Goal: Task Accomplishment & Management: Manage account settings

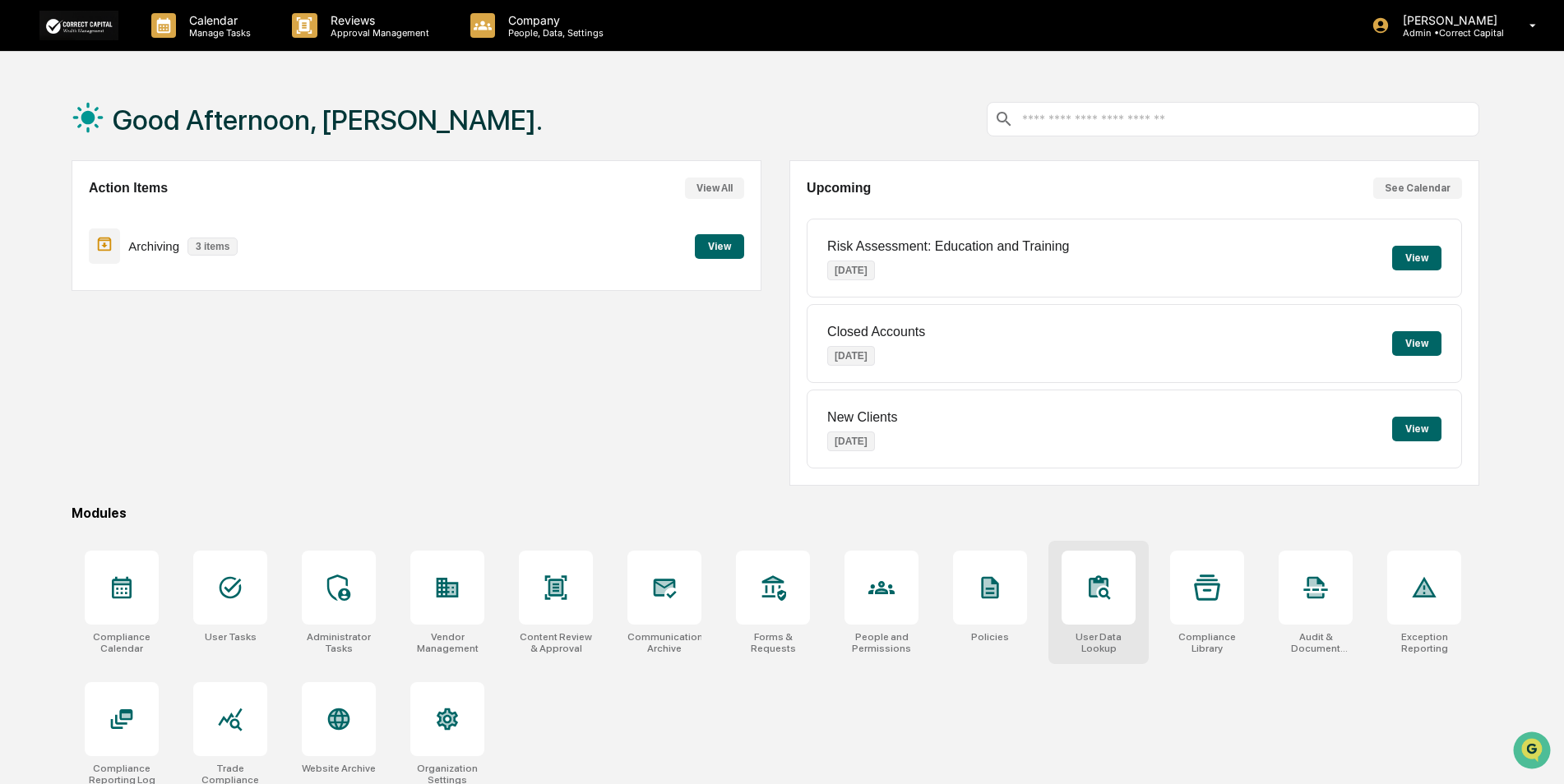
click at [1111, 618] on div at bounding box center [1098, 587] width 74 height 74
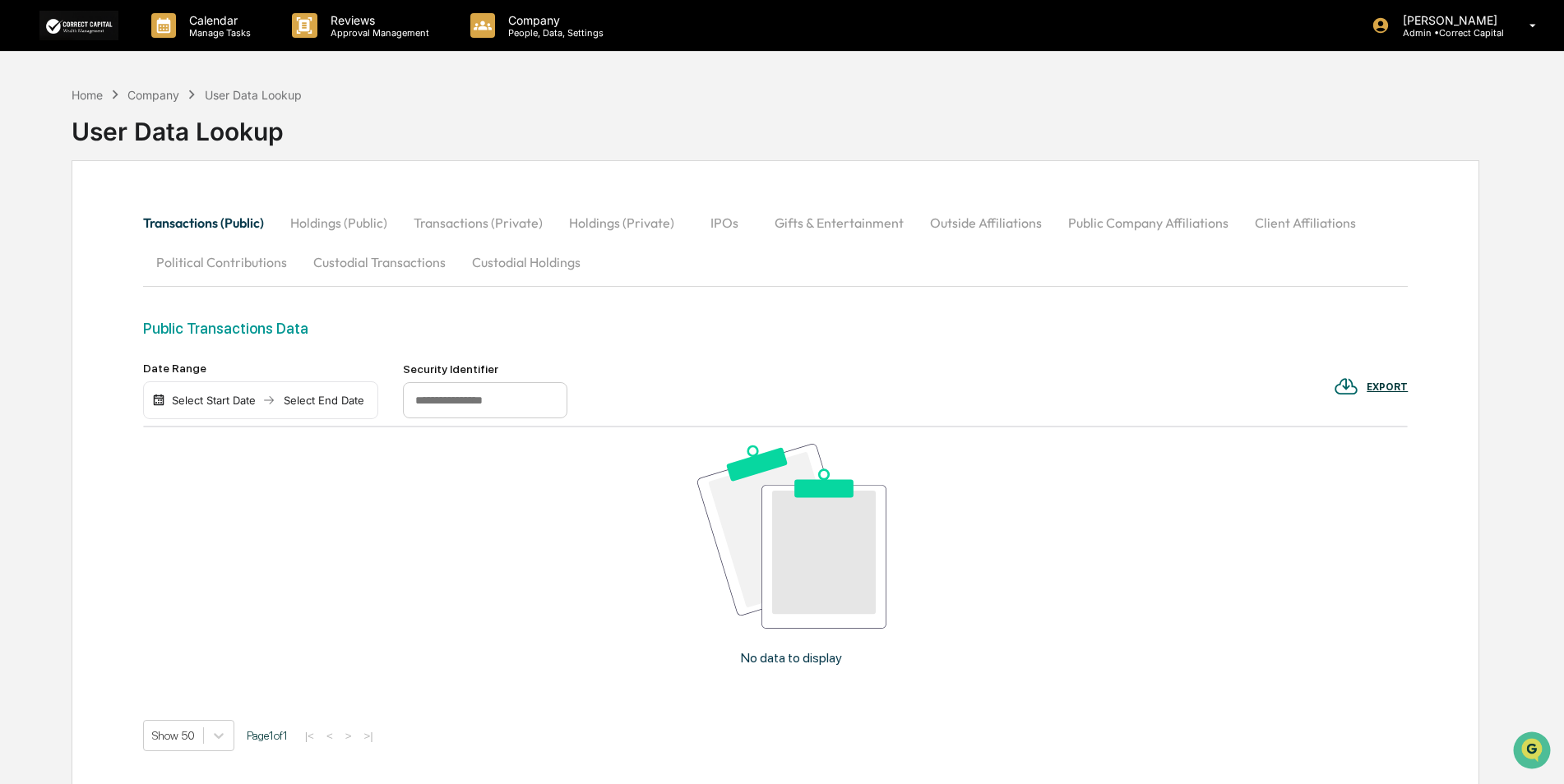
click at [382, 262] on button "Custodial Transactions" at bounding box center [379, 262] width 159 height 40
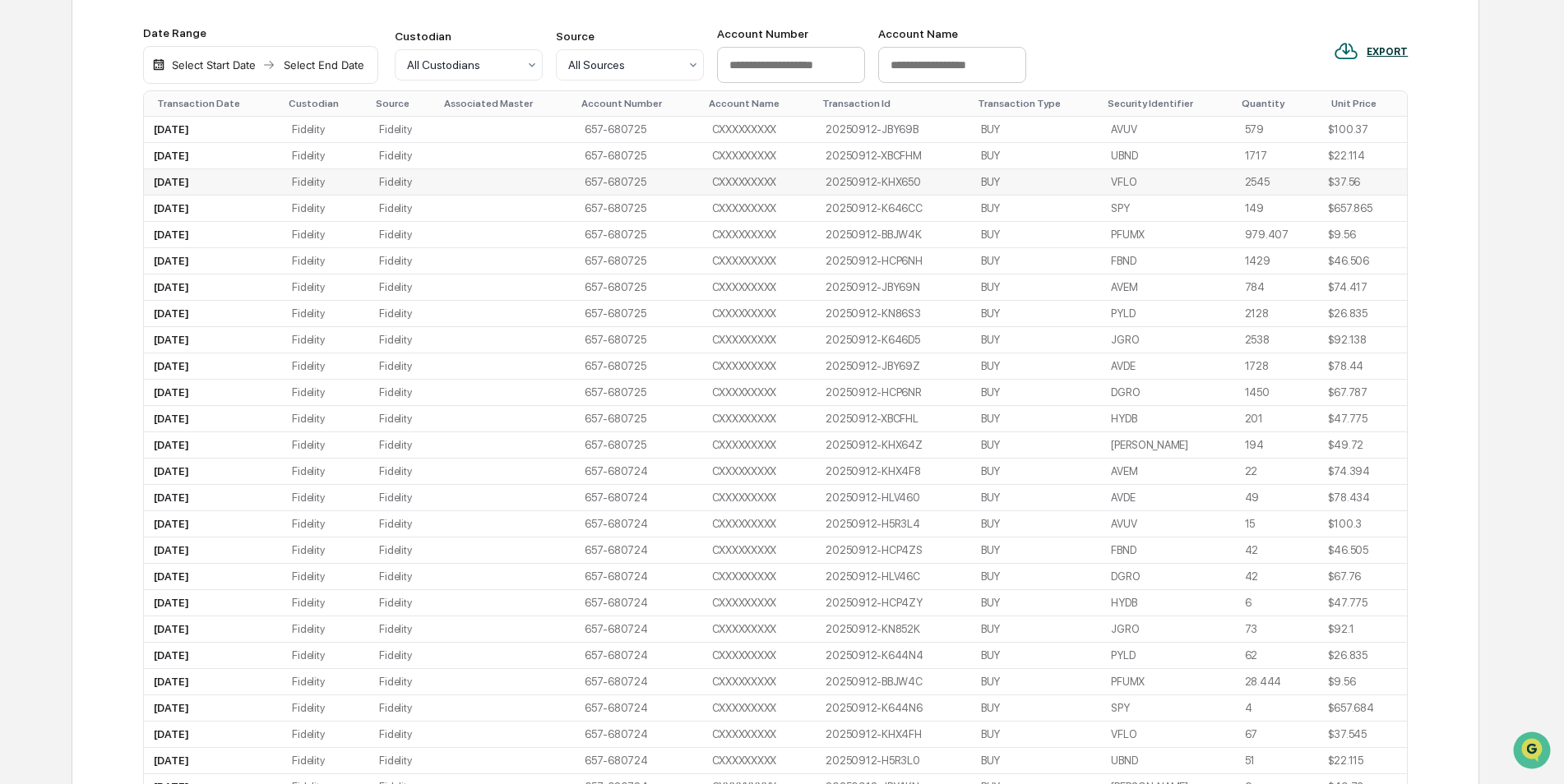
scroll to position [82, 0]
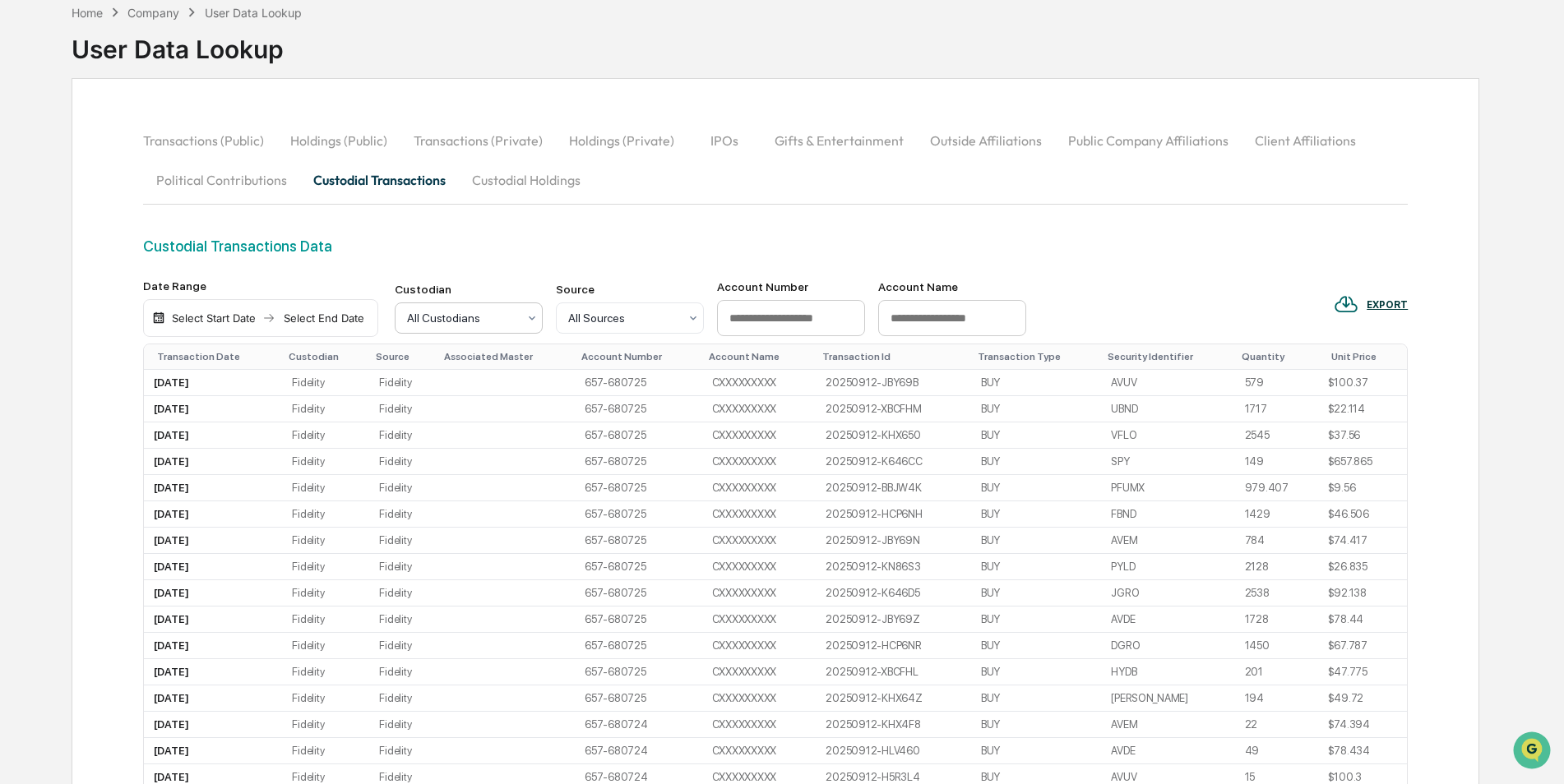
click at [460, 315] on div at bounding box center [461, 318] width 110 height 17
click at [519, 255] on div "Custodial Transactions Data" at bounding box center [776, 246] width 1266 height 17
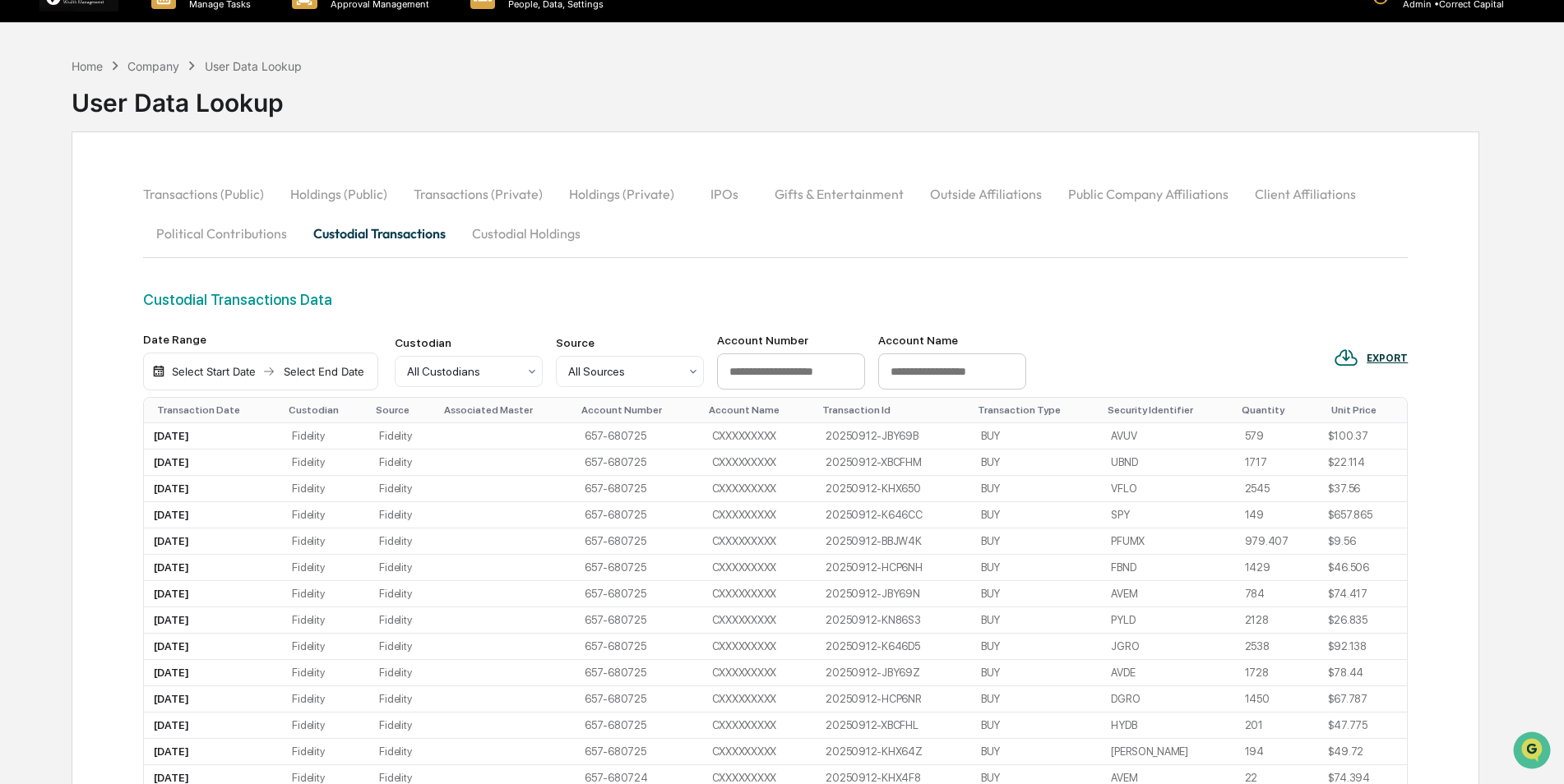
scroll to position [0, 0]
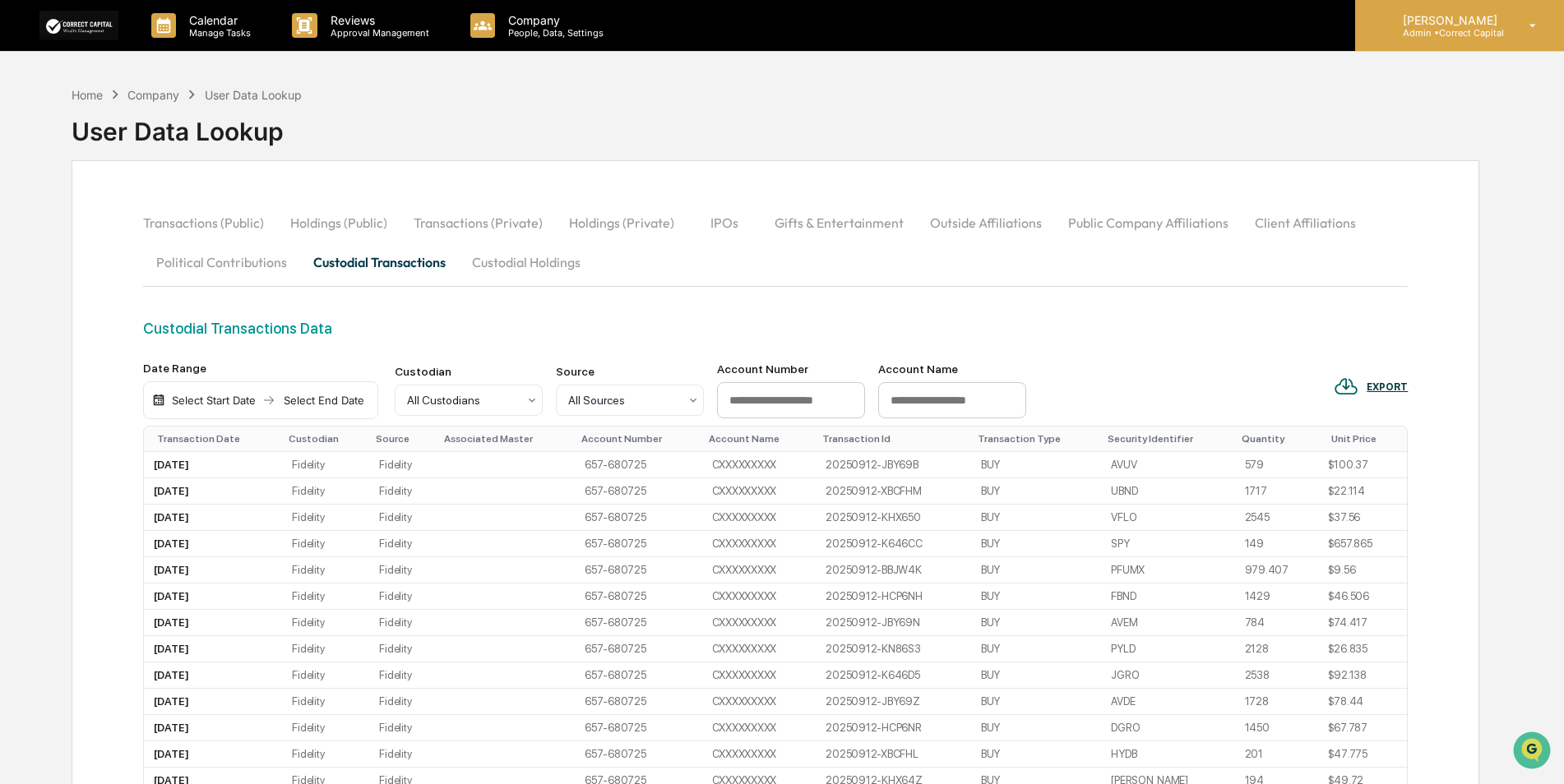
click at [1436, 32] on p "Admin • Correct Capital" at bounding box center [1448, 33] width 116 height 12
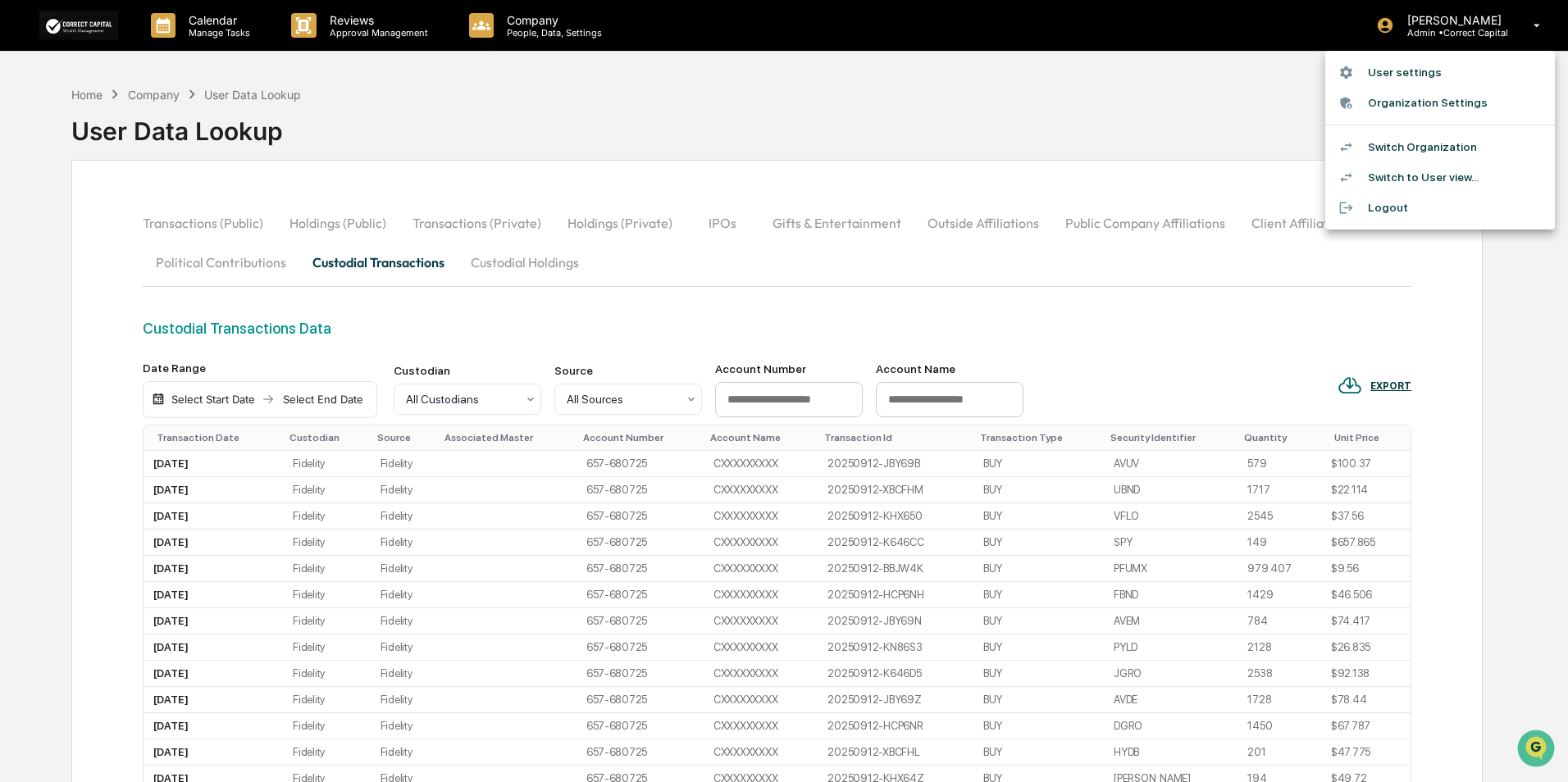
click at [1404, 138] on li "Switch Organization" at bounding box center [1440, 147] width 230 height 31
